Goal: Task Accomplishment & Management: Use online tool/utility

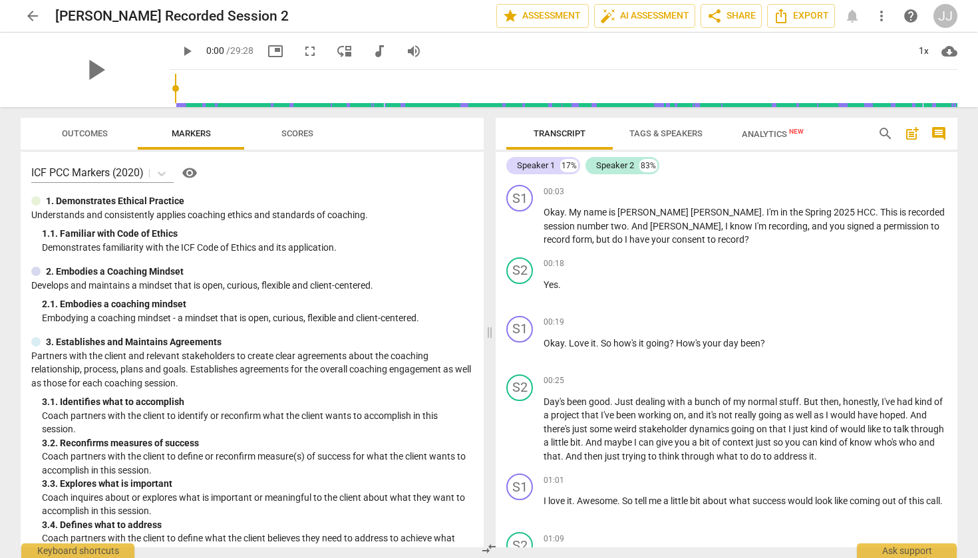
scroll to position [6647, 0]
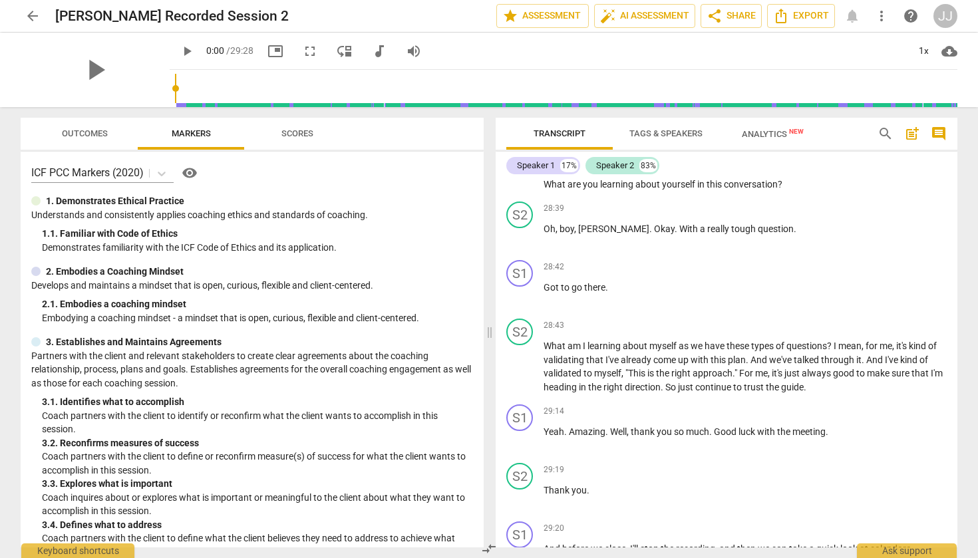
click at [686, 134] on span "Tags & Speakers" at bounding box center [665, 133] width 73 height 10
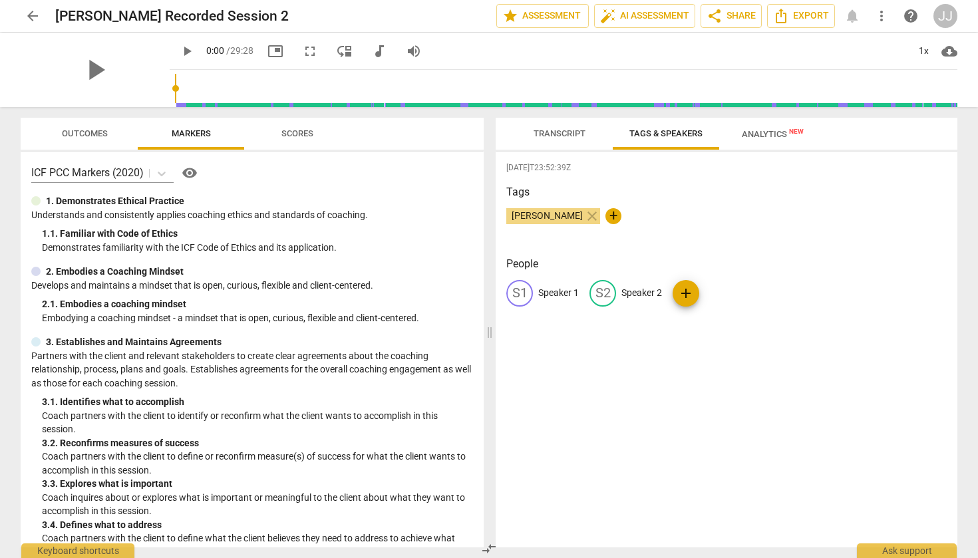
click at [558, 123] on button "Transcript" at bounding box center [559, 134] width 106 height 32
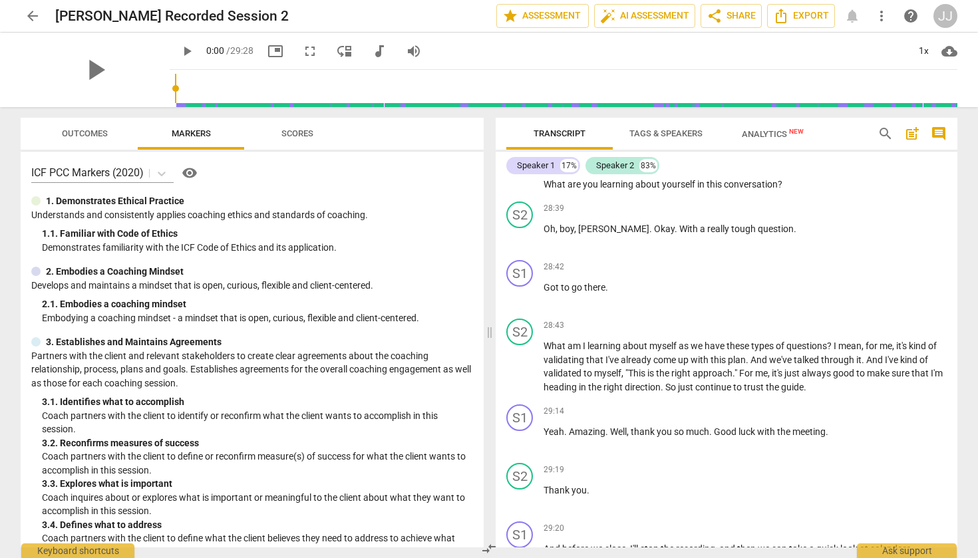
scroll to position [6633, 0]
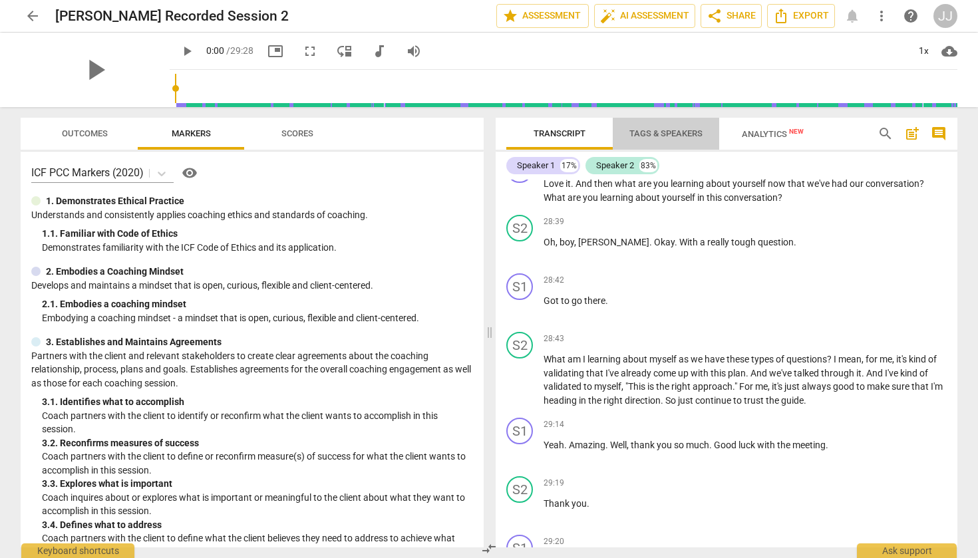
click at [646, 130] on span "Tags & Speakers" at bounding box center [665, 133] width 73 height 10
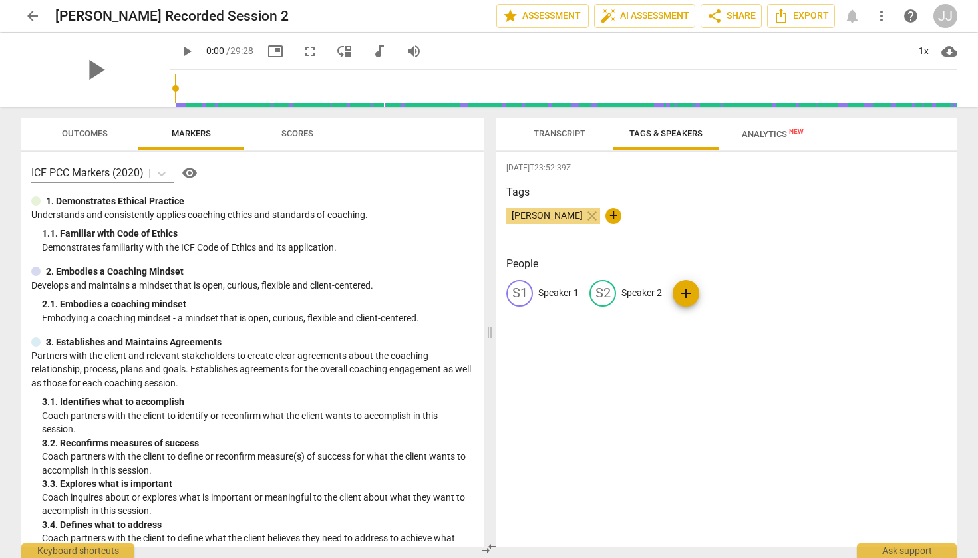
click at [640, 289] on p "Speaker 2" at bounding box center [641, 293] width 41 height 14
type input "Client"
click at [552, 278] on div "People S1 Speaker 1 edit Client delete add" at bounding box center [726, 292] width 440 height 72
click at [552, 296] on p "Speaker 1" at bounding box center [558, 293] width 41 height 14
type input "Coach"
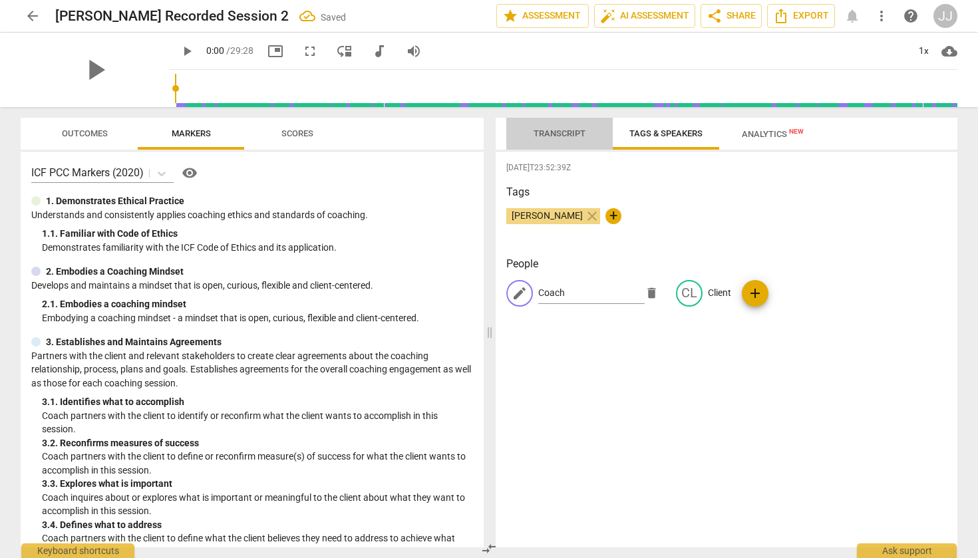
click at [575, 135] on span "Transcript" at bounding box center [559, 133] width 52 height 10
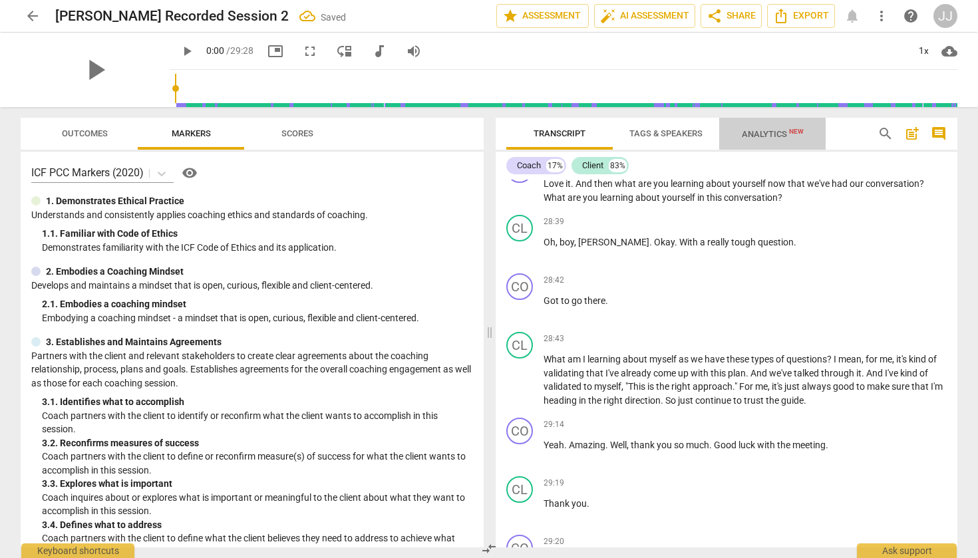
click at [765, 128] on span "Analytics New" at bounding box center [773, 134] width 94 height 20
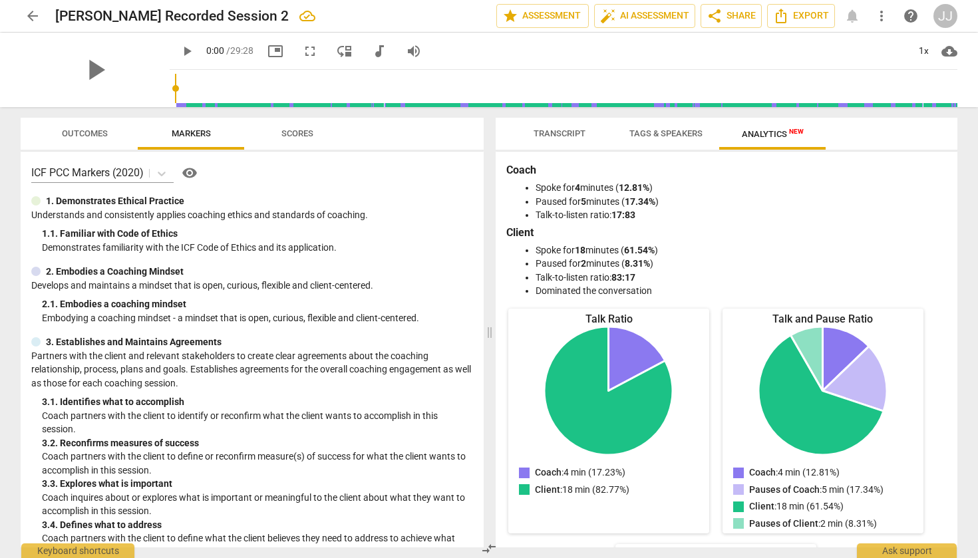
scroll to position [0, 0]
click at [585, 133] on span "Transcript" at bounding box center [559, 133] width 52 height 10
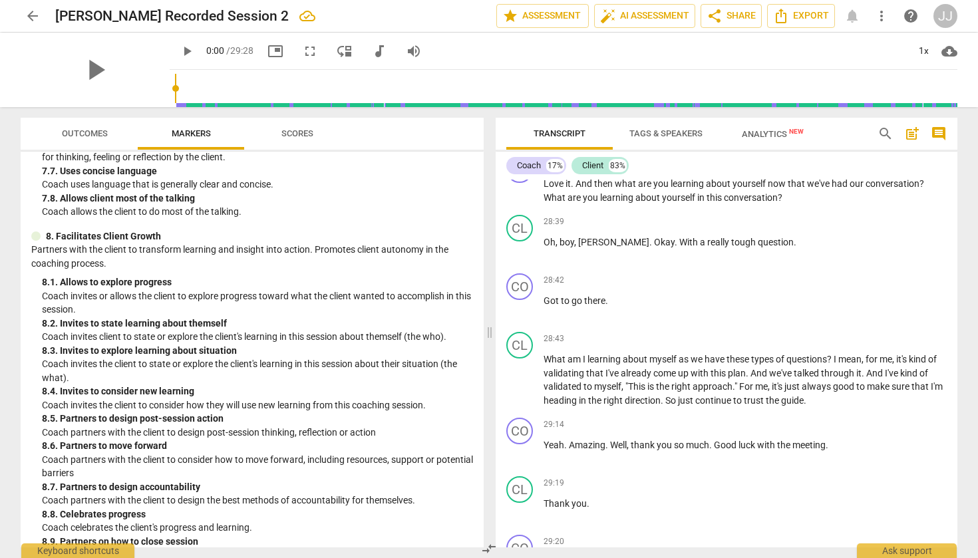
scroll to position [1371, 0]
click at [299, 120] on button "Scores" at bounding box center [297, 134] width 106 height 32
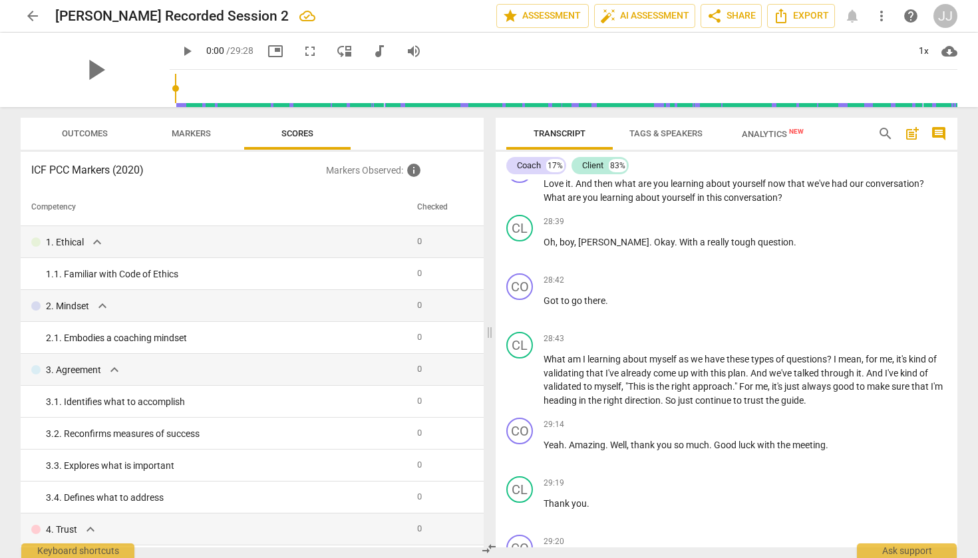
scroll to position [0, 0]
click at [99, 136] on span "Outcomes" at bounding box center [85, 133] width 46 height 10
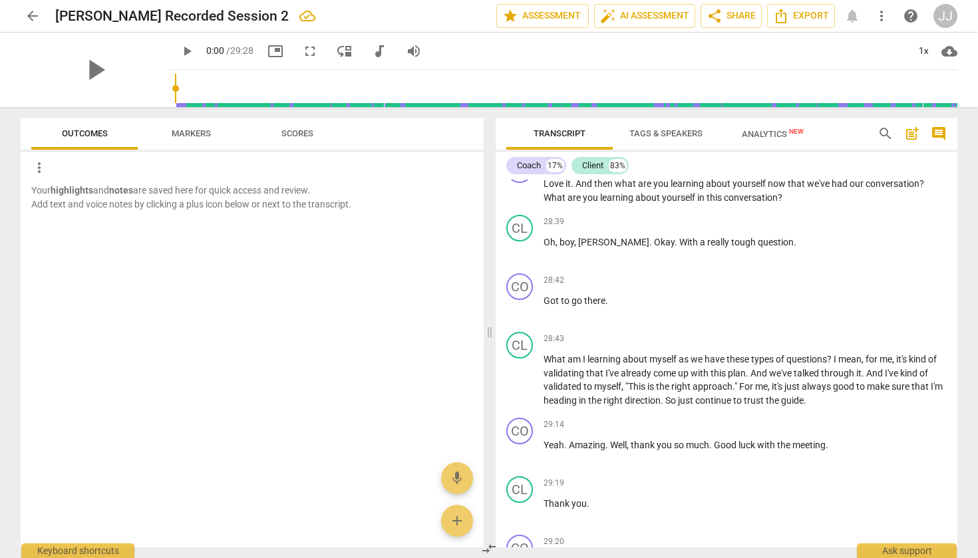
click at [198, 130] on span "Markers" at bounding box center [191, 133] width 39 height 10
